Goal: Information Seeking & Learning: Learn about a topic

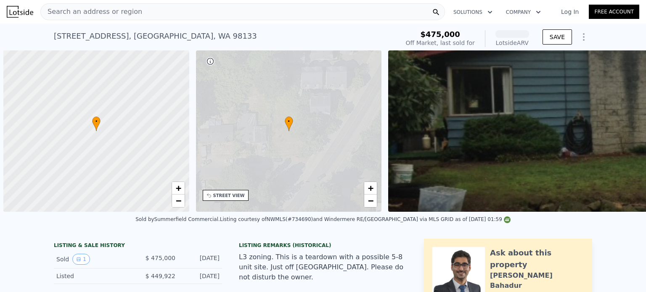
scroll to position [0, 3]
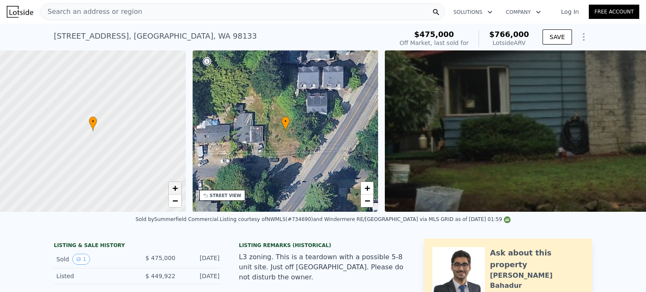
click at [175, 186] on span "+" at bounding box center [174, 188] width 5 height 11
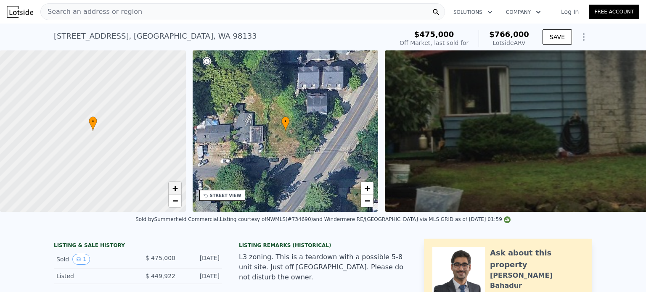
click at [175, 186] on span "+" at bounding box center [174, 188] width 5 height 11
click at [175, 200] on span "−" at bounding box center [174, 201] width 5 height 11
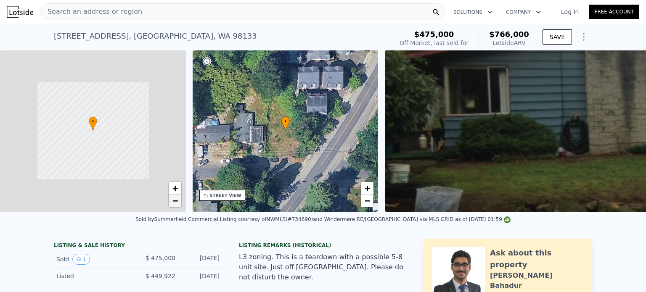
click at [175, 200] on span "−" at bounding box center [174, 201] width 5 height 11
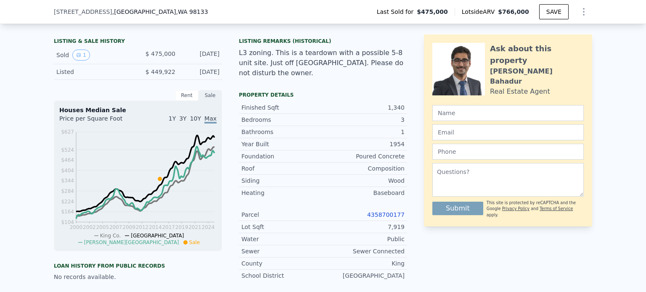
scroll to position [249, 0]
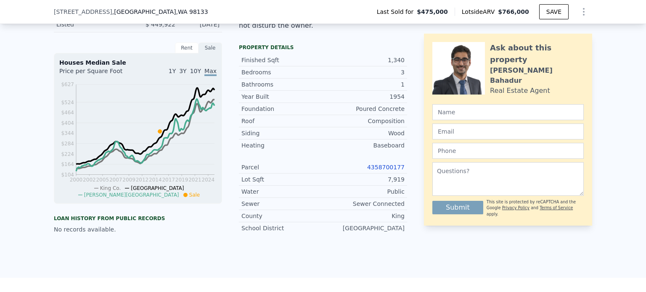
click at [386, 164] on link "4358700177" at bounding box center [385, 167] width 37 height 7
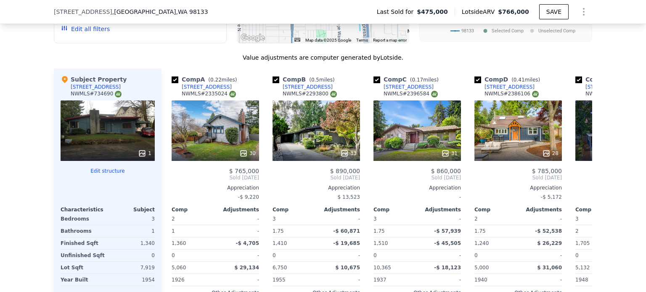
scroll to position [0, 0]
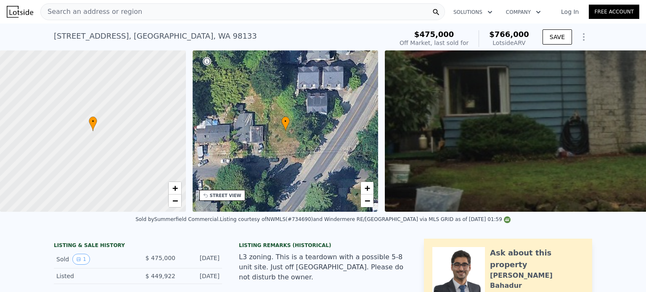
click at [197, 15] on div "Search an address or region" at bounding box center [242, 11] width 405 height 17
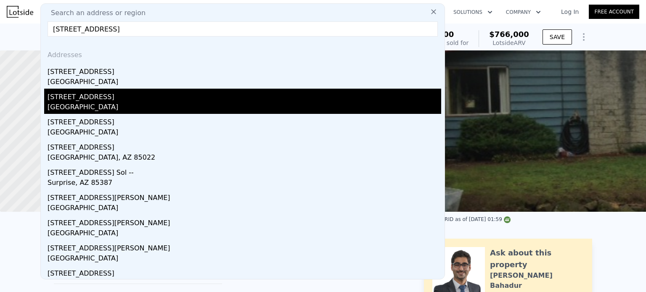
type input "[STREET_ADDRESS]"
click at [78, 101] on div "[STREET_ADDRESS]" at bounding box center [245, 95] width 394 height 13
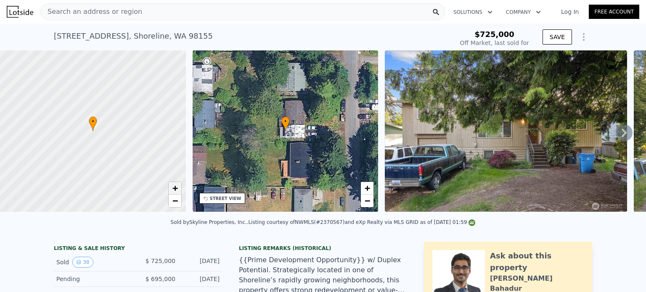
click at [173, 188] on span "+" at bounding box center [174, 188] width 5 height 11
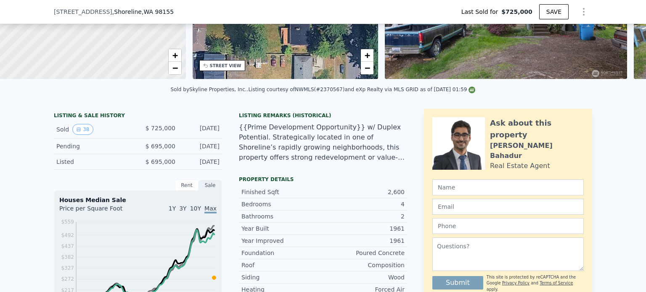
scroll to position [107, 0]
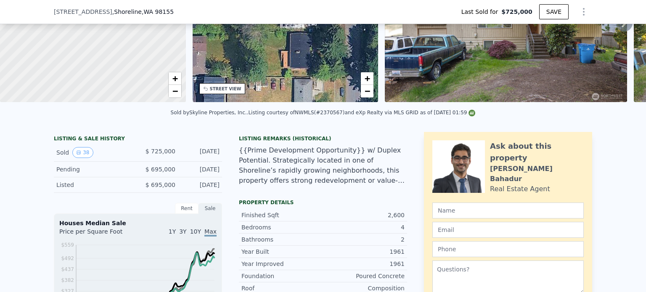
type input "$ 1,045,000"
type input "$ 181,505"
click at [328, 66] on div "• + −" at bounding box center [286, 22] width 186 height 162
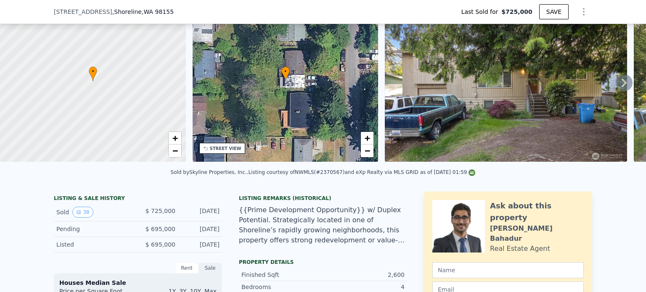
click at [269, 95] on div "• + −" at bounding box center [286, 81] width 186 height 162
click at [429, 88] on img at bounding box center [506, 81] width 242 height 162
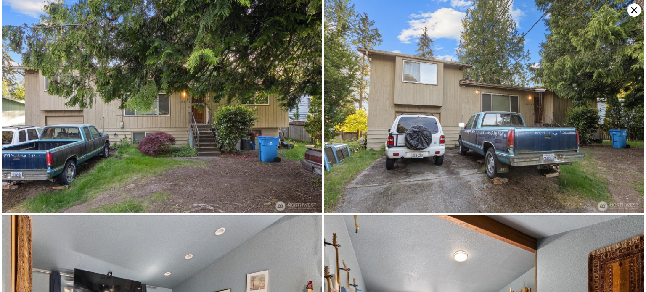
click at [206, 121] on img at bounding box center [162, 107] width 321 height 214
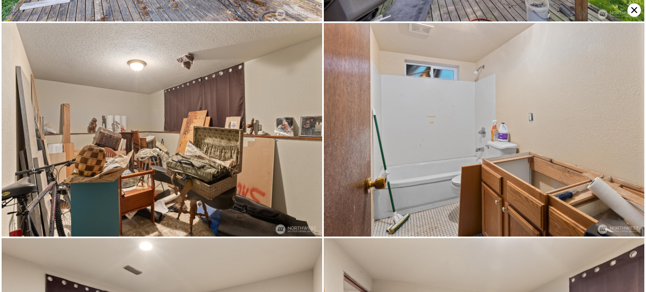
scroll to position [1920, 0]
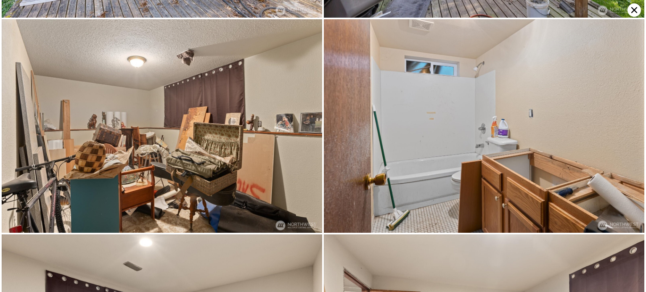
click at [635, 9] on icon at bounding box center [634, 9] width 13 height 13
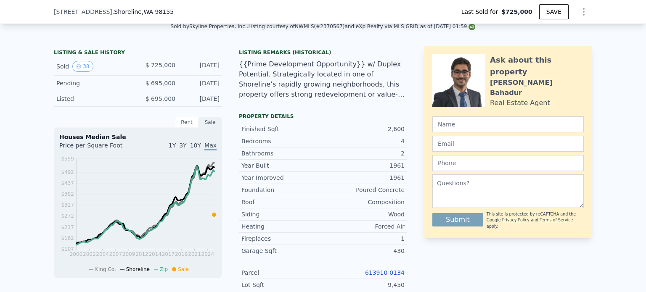
scroll to position [203, 0]
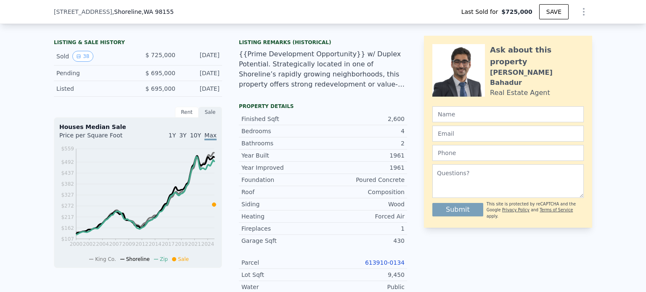
click at [382, 266] on link "613910-0134" at bounding box center [385, 263] width 40 height 7
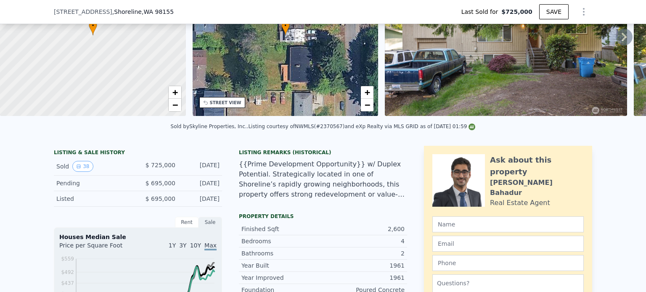
scroll to position [292, 0]
